Goal: Information Seeking & Learning: Check status

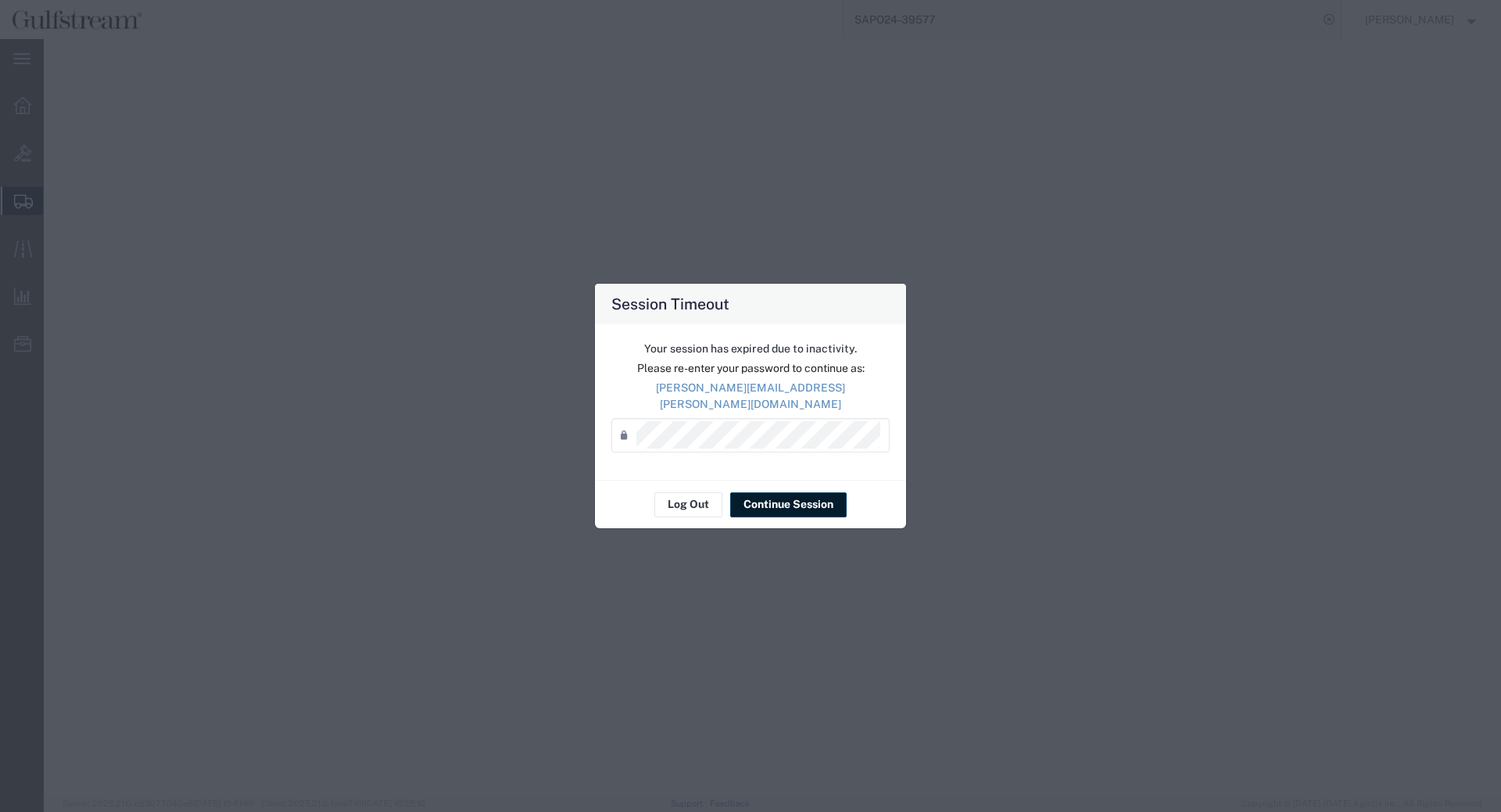
click at [772, 493] on button "Continue Session" at bounding box center [788, 505] width 116 height 25
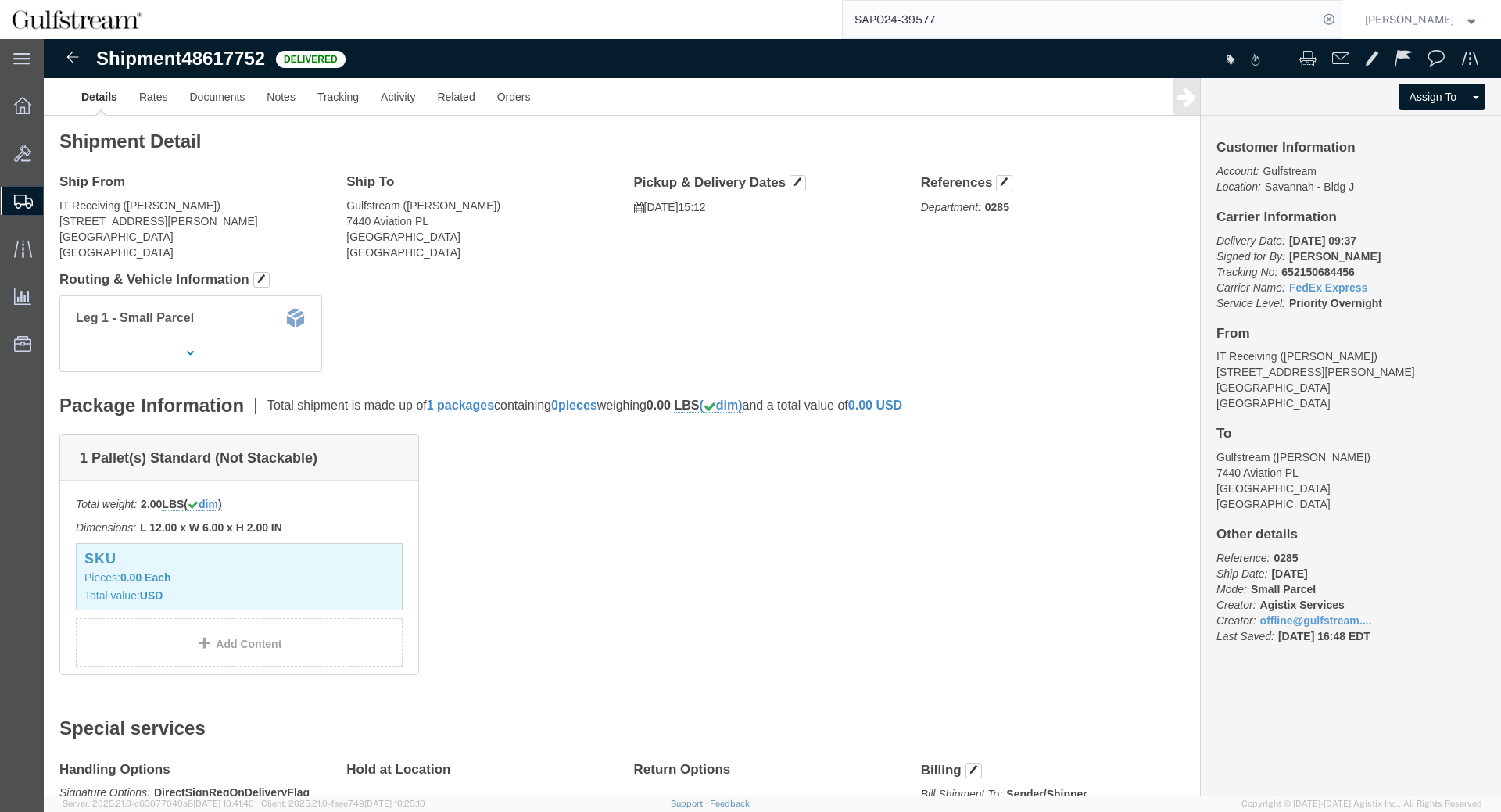
drag, startPoint x: 1043, startPoint y: 23, endPoint x: 884, endPoint y: 10, distance: 159.5
click at [842, 15] on input "SAPO24-39577" at bounding box center [1080, 19] width 475 height 37
paste input "772600637811"
type input "772600637811"
click at [1340, 19] on icon at bounding box center [1328, 19] width 22 height 22
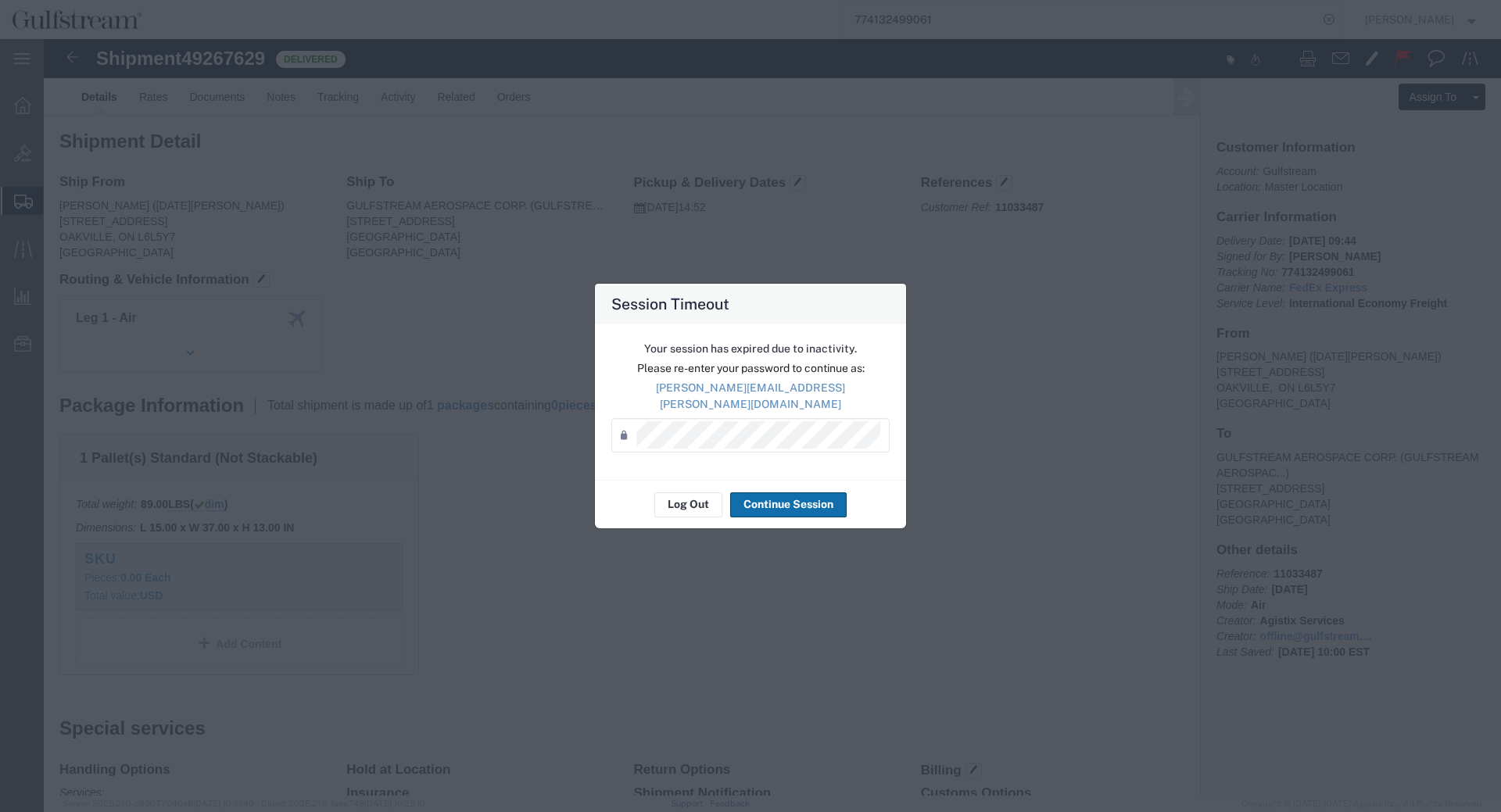
click at [748, 496] on button "Continue Session" at bounding box center [788, 505] width 116 height 25
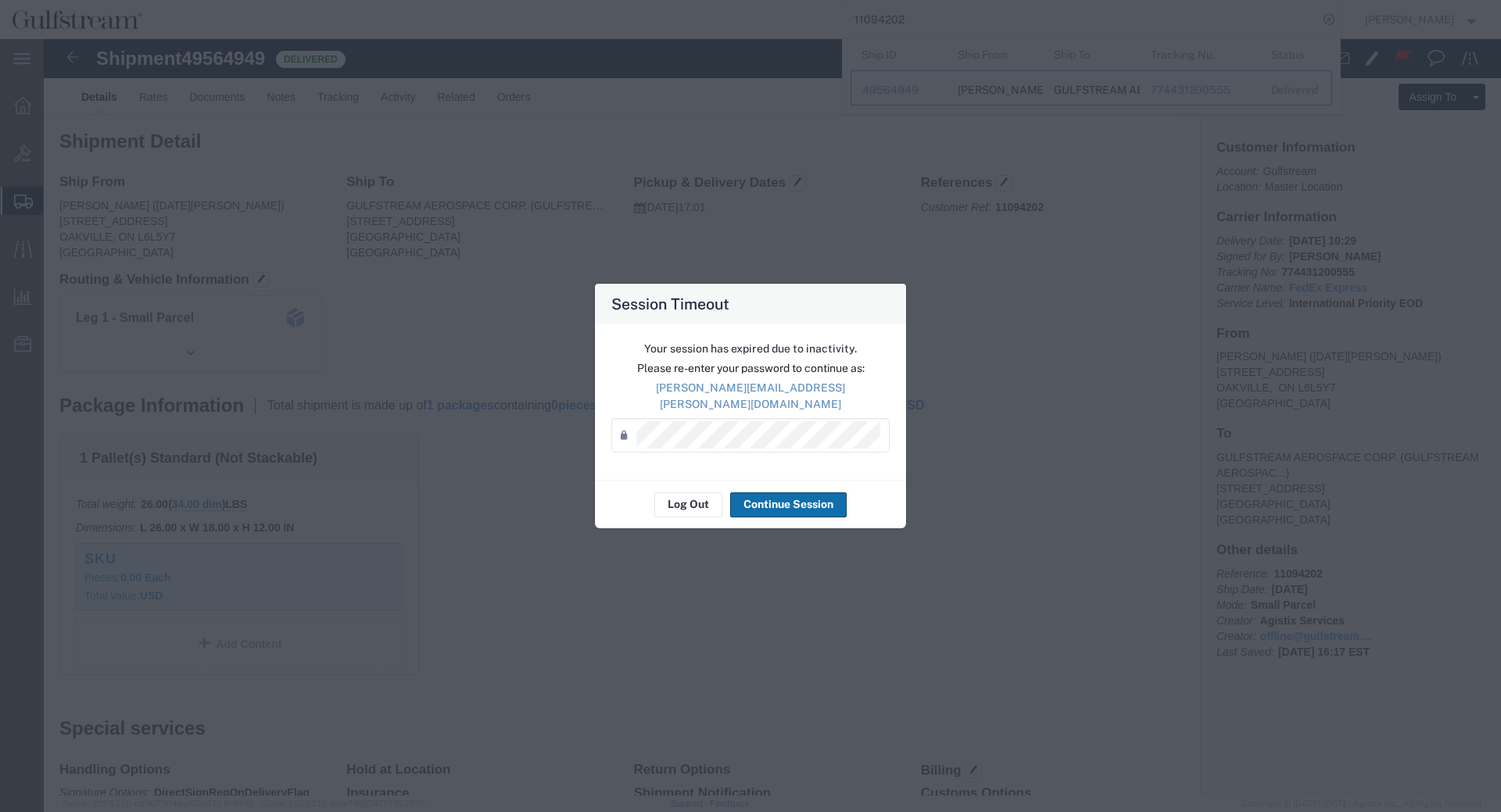
click at [787, 492] on button "Continue Session" at bounding box center [788, 505] width 116 height 25
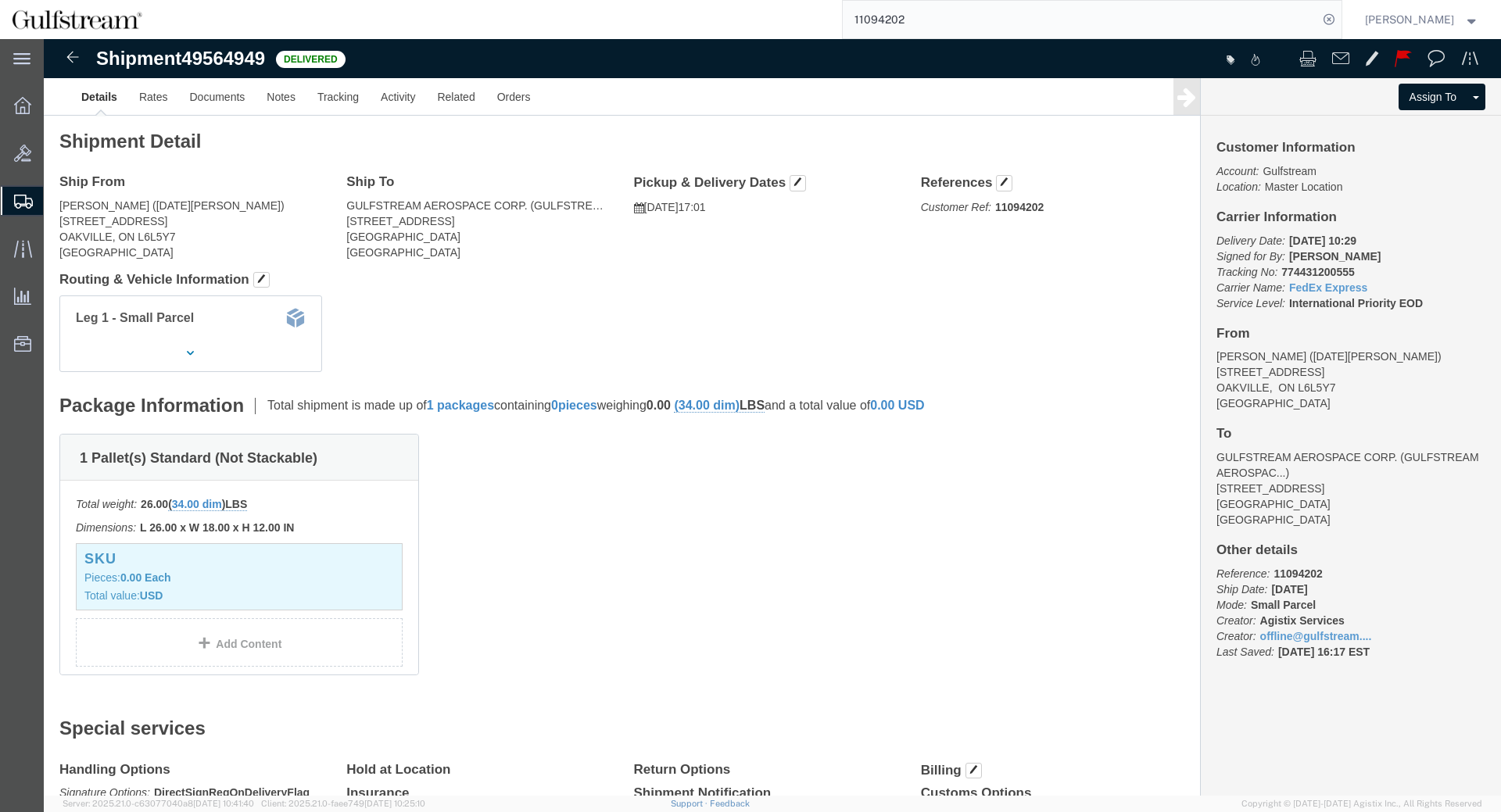
click at [911, 21] on input "11094202" at bounding box center [1080, 19] width 475 height 37
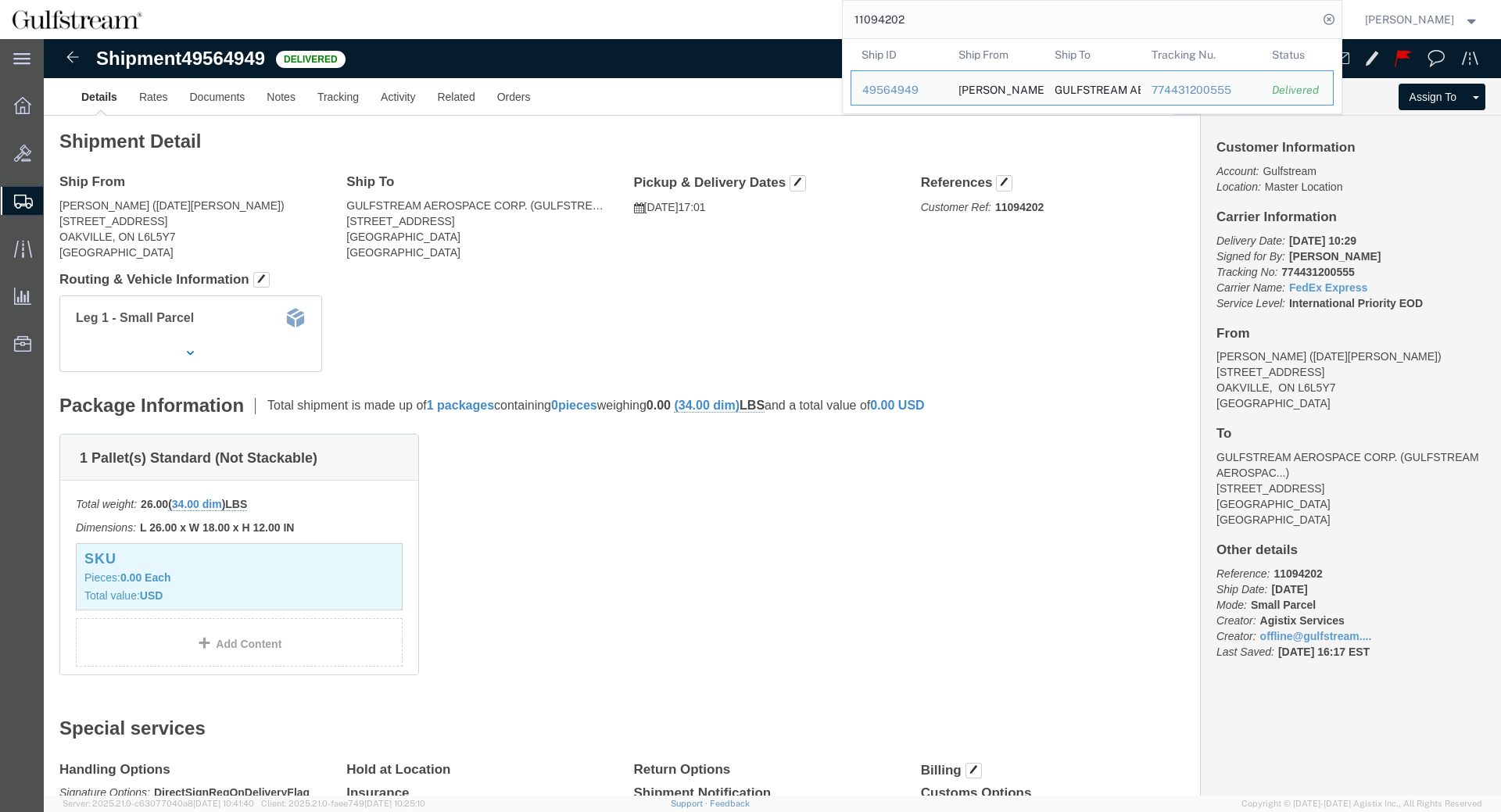
paste input "772600637811"
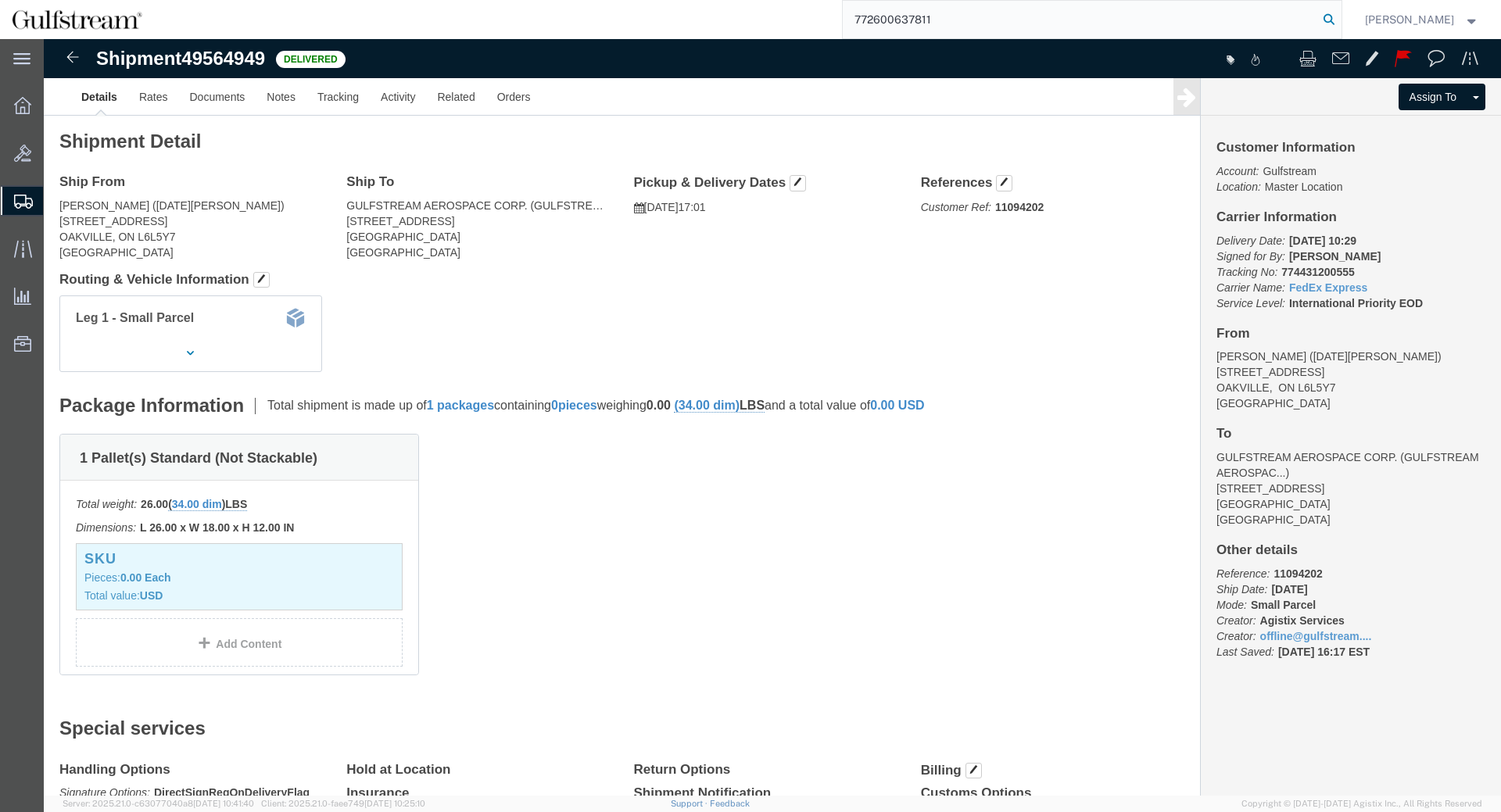
click at [1340, 19] on icon at bounding box center [1328, 19] width 22 height 22
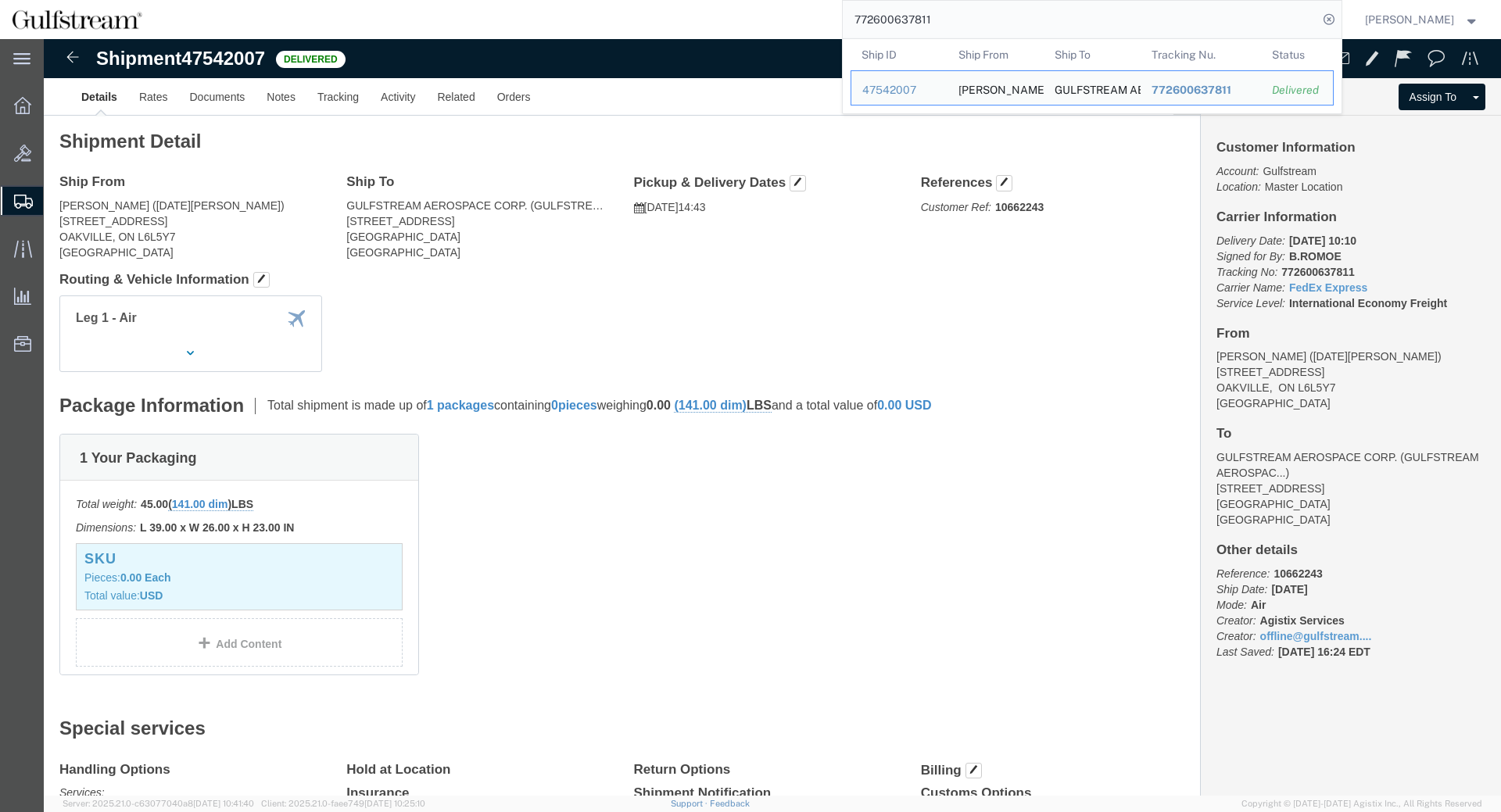
click at [906, 25] on input "772600637811" at bounding box center [1080, 19] width 475 height 37
paste input "AIR-PALLET-9"
type input "AIR-PALLET-9"
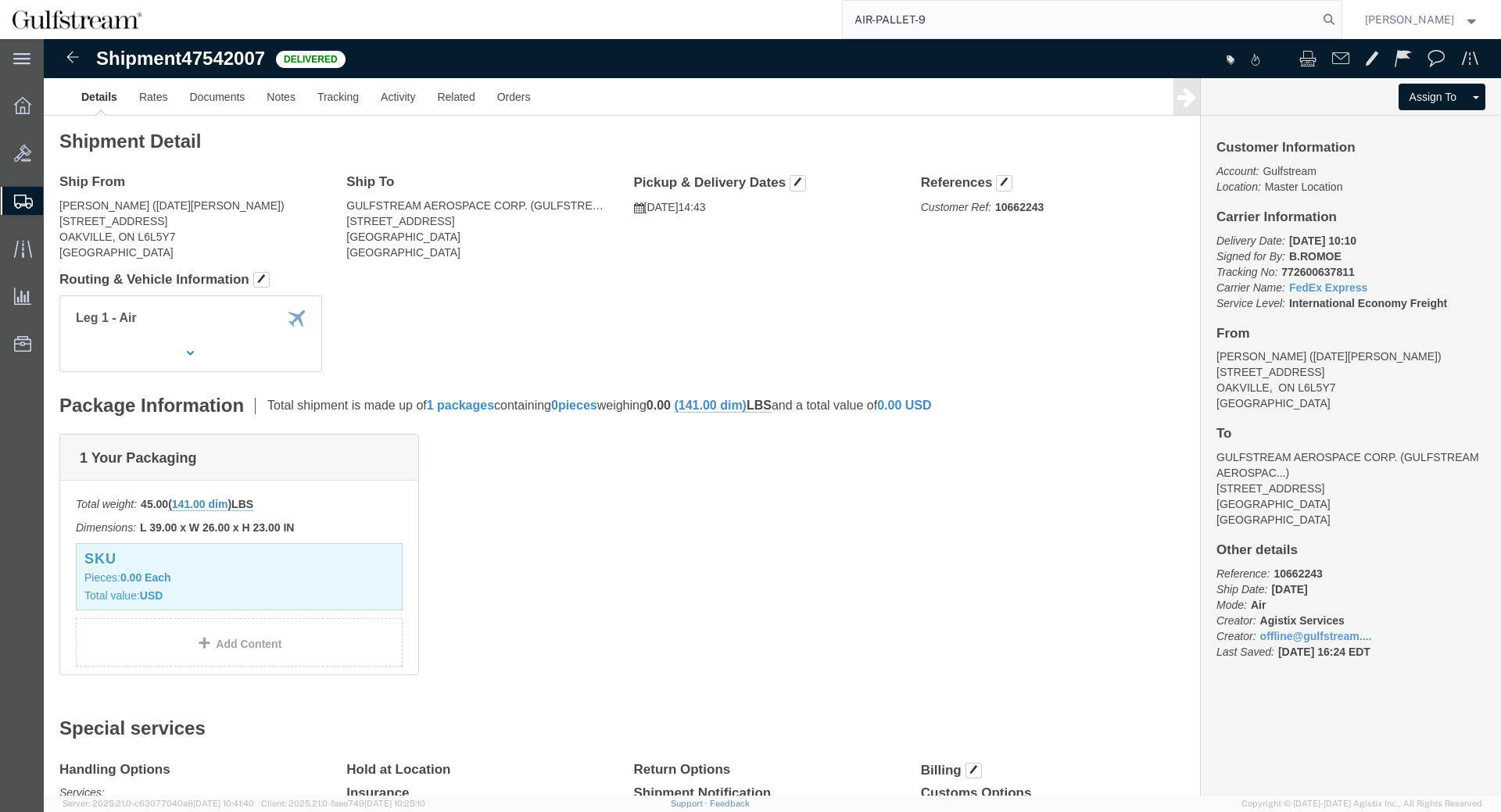
drag, startPoint x: 1096, startPoint y: 10, endPoint x: 509, endPoint y: 5, distance: 587.0
click at [842, 8] on input "AIR-PALLET-9" at bounding box center [1080, 19] width 475 height 37
click at [971, 22] on input "search" at bounding box center [1080, 19] width 475 height 37
paste input "774132499061"
type input "774132499061"
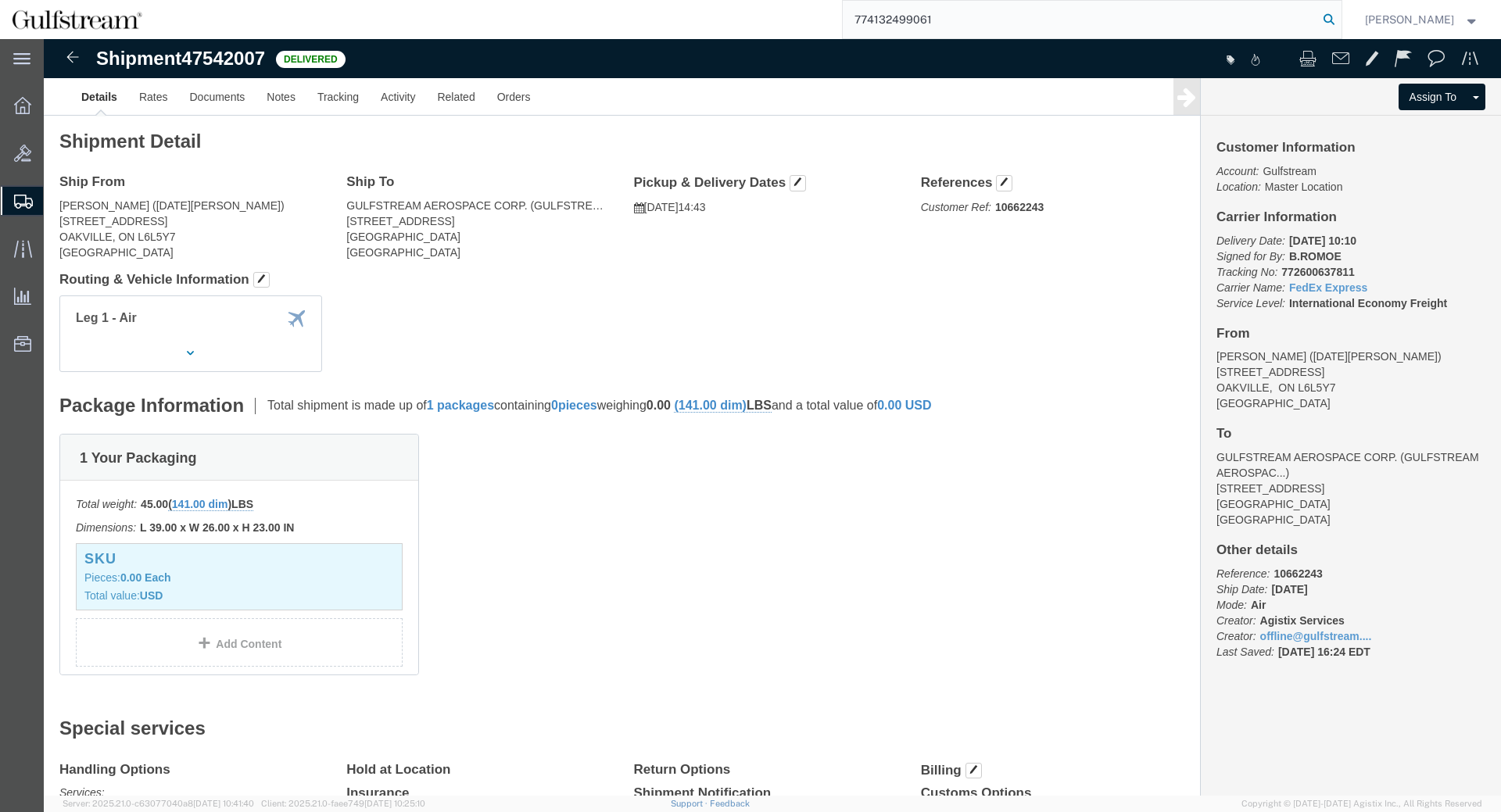
click at [1340, 13] on icon at bounding box center [1328, 19] width 22 height 22
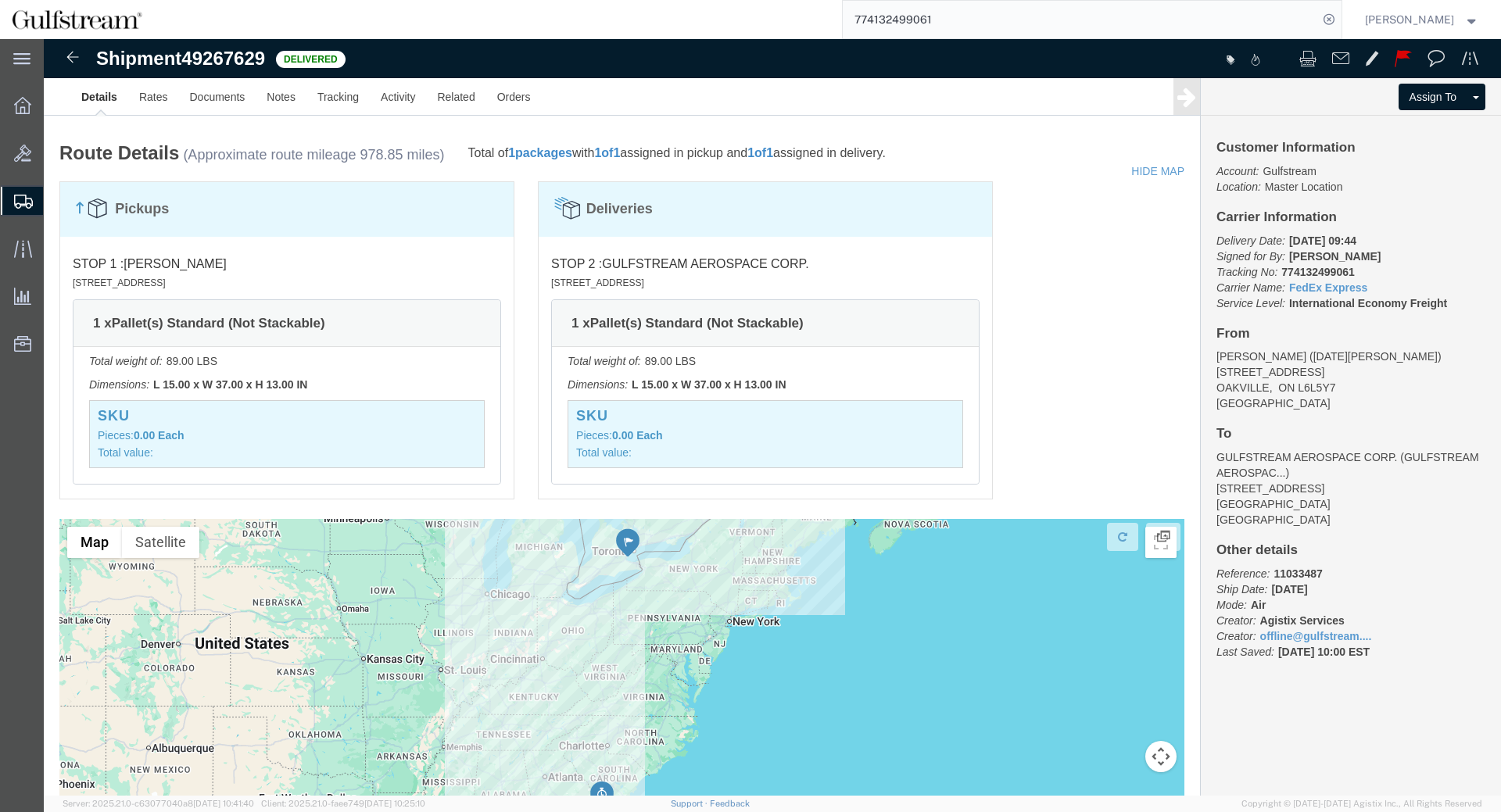
scroll to position [944, 0]
